Goal: Navigation & Orientation: Find specific page/section

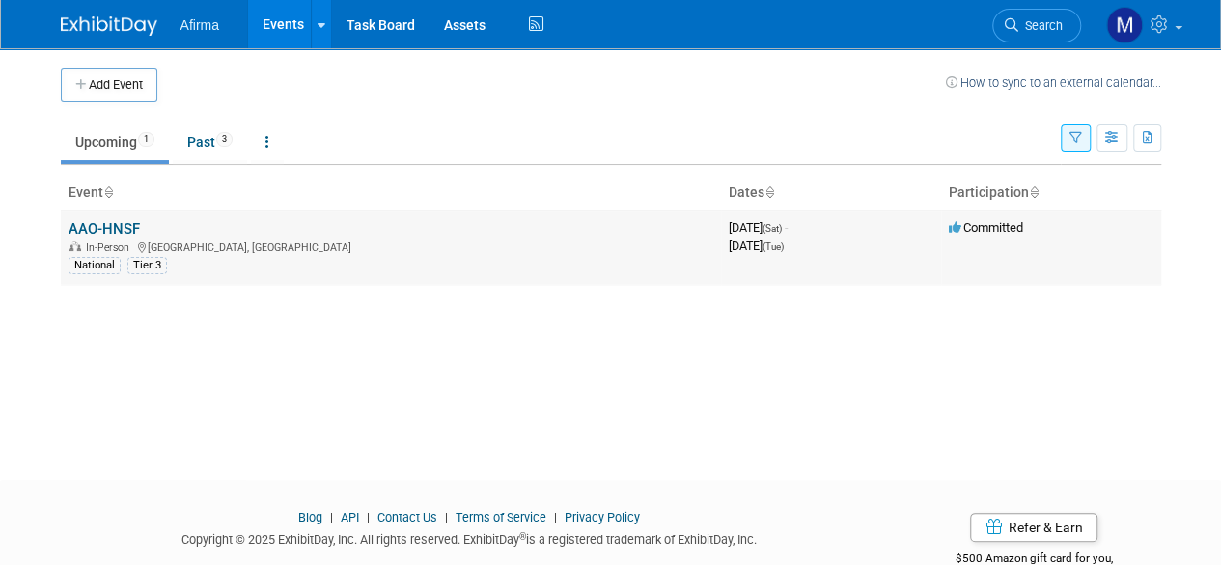
click at [111, 225] on link "AAO-HNSF" at bounding box center [104, 228] width 71 height 17
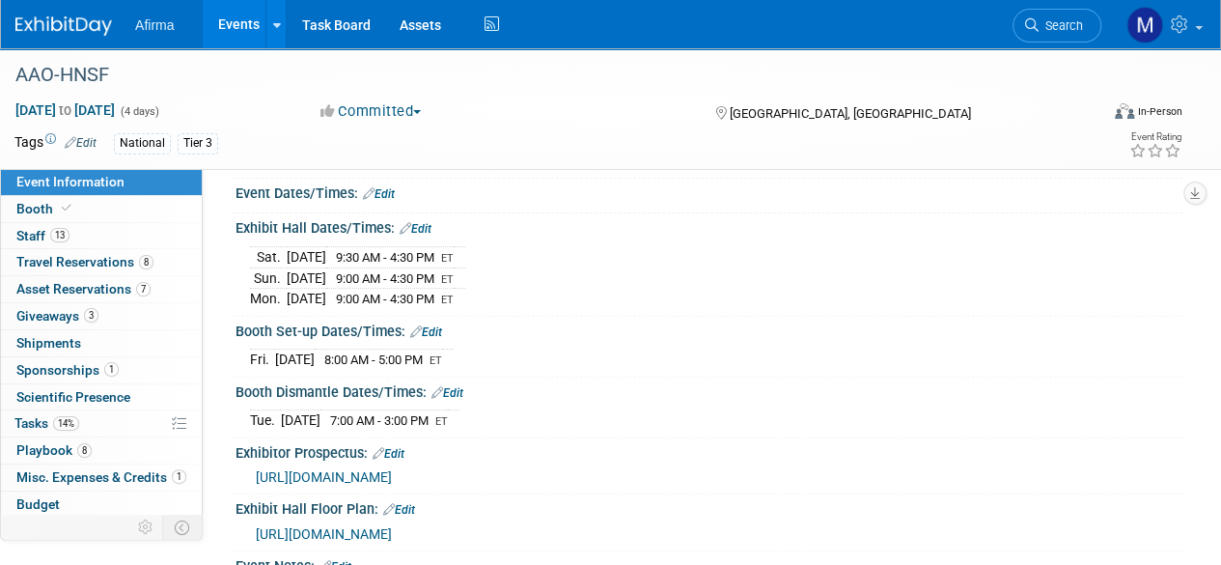
scroll to position [198, 0]
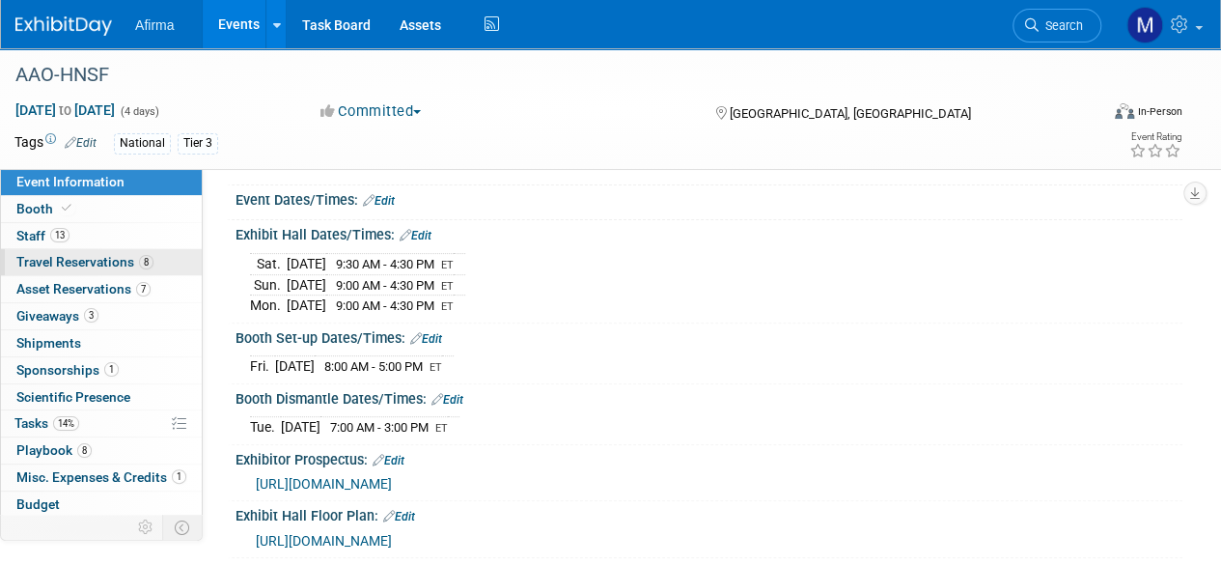
click at [75, 254] on span "Travel Reservations 8" at bounding box center [84, 261] width 137 height 15
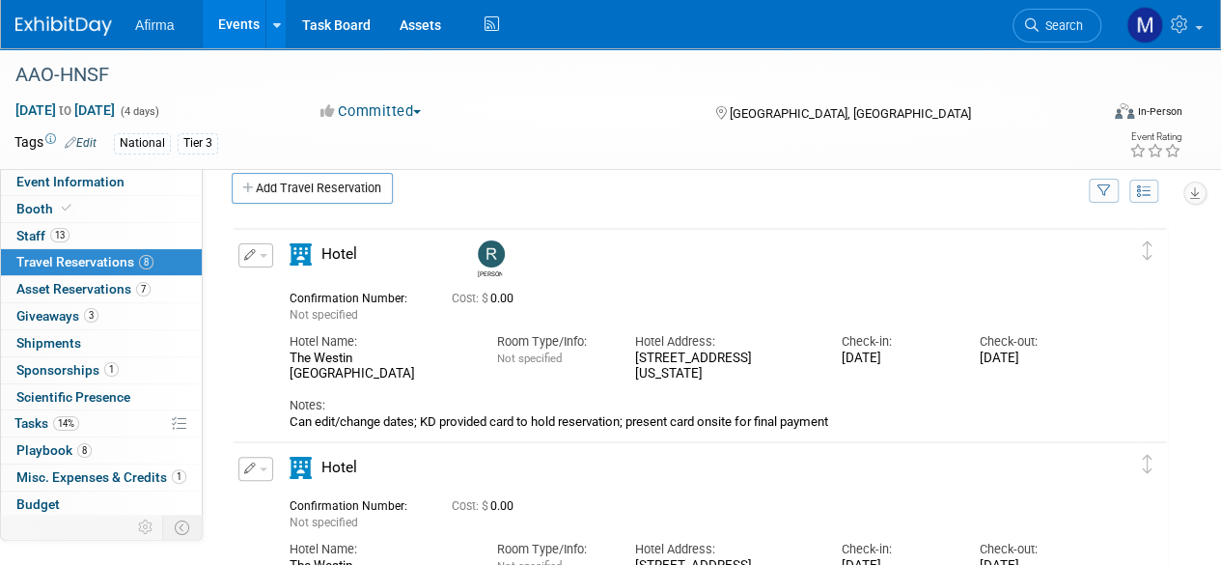
scroll to position [0, 0]
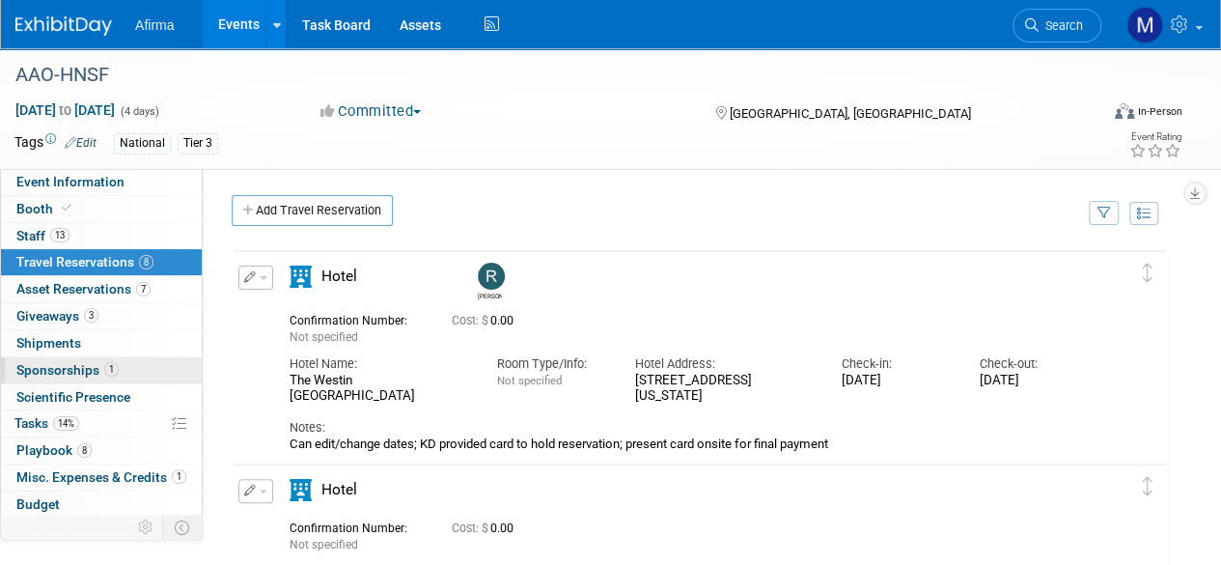
click at [52, 367] on span "Sponsorships 1" at bounding box center [67, 369] width 102 height 15
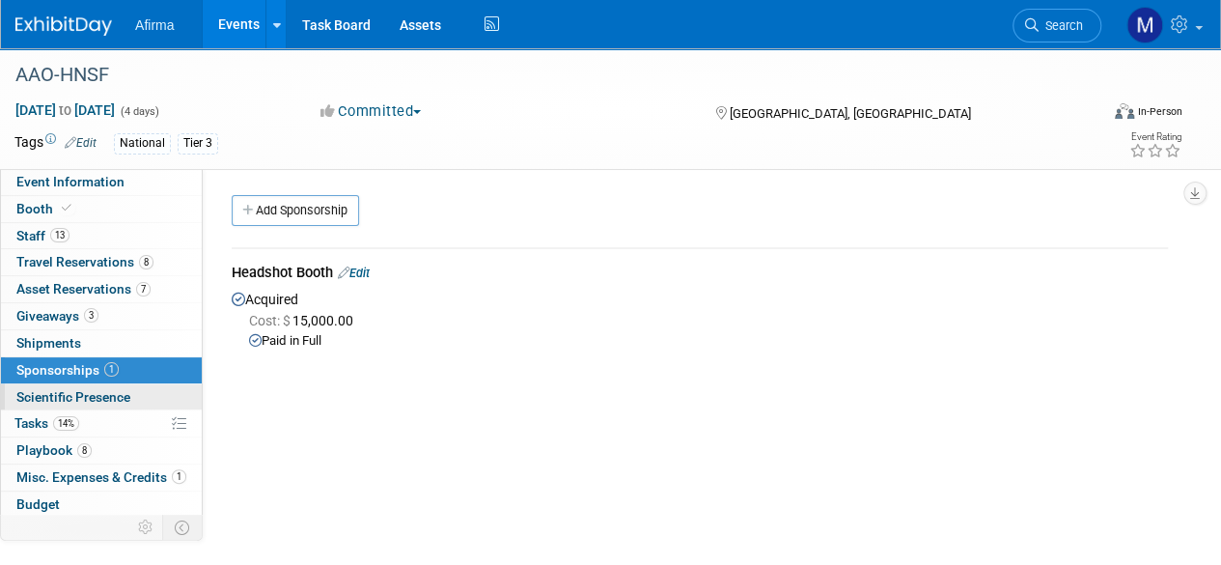
click at [43, 392] on span "Scientific Presence" at bounding box center [73, 396] width 114 height 15
